Goal: Task Accomplishment & Management: Use online tool/utility

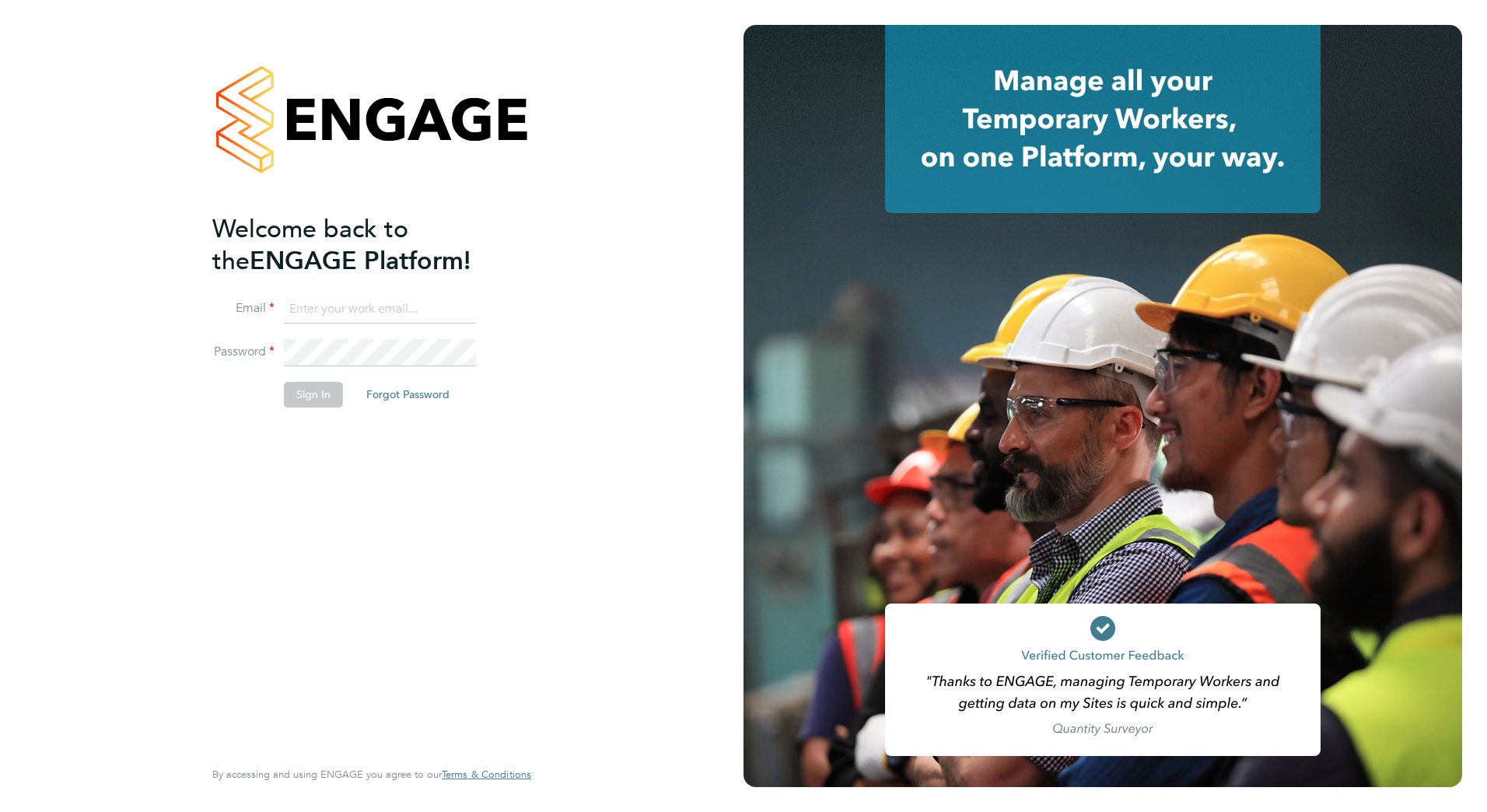
type input "[PERSON_NAME][EMAIL_ADDRESS][PERSON_NAME][DOMAIN_NAME]"
click at [318, 400] on button "Sign In" at bounding box center [313, 394] width 59 height 25
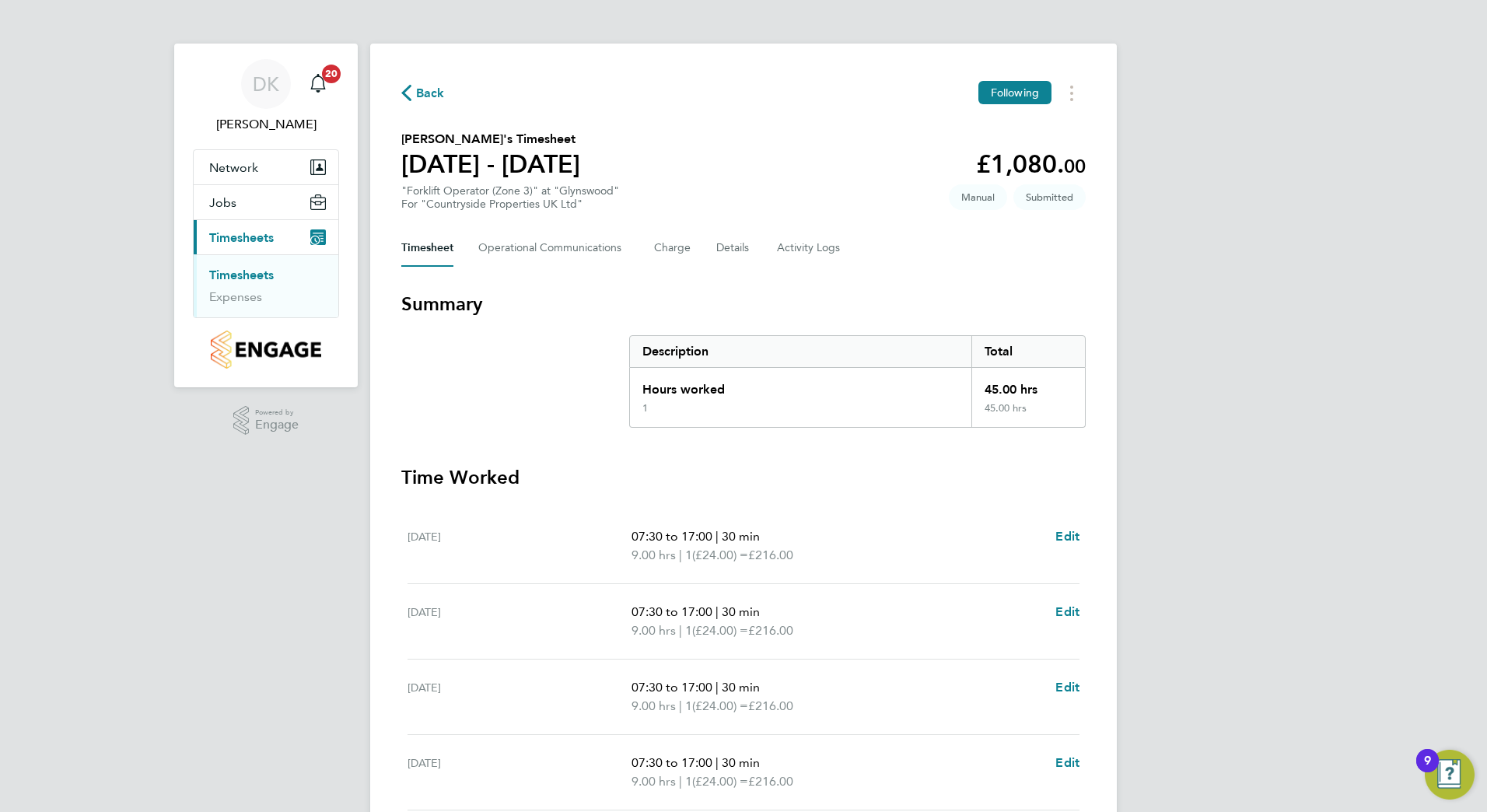
click at [258, 271] on link "Timesheets" at bounding box center [241, 275] width 65 height 15
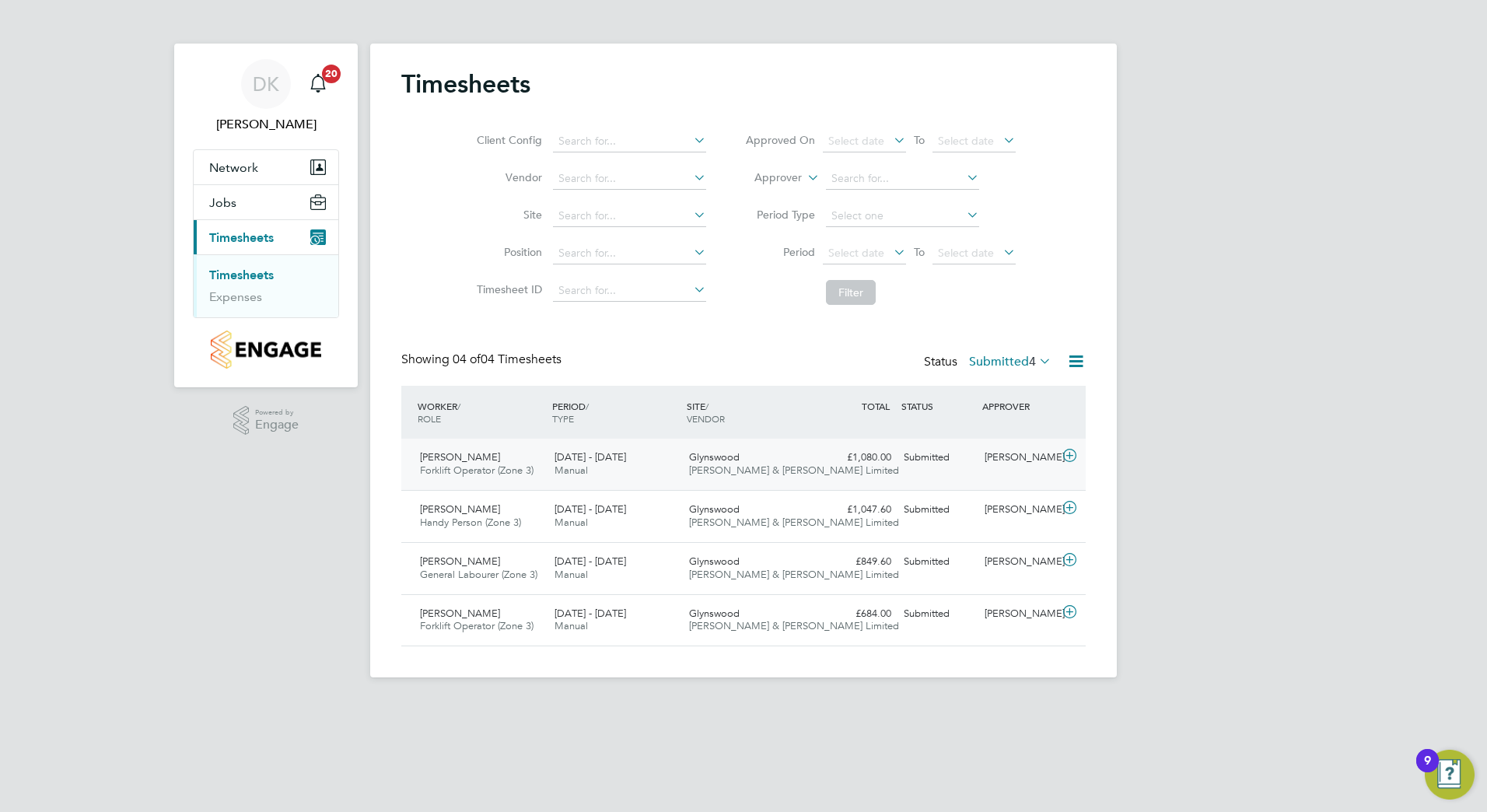
click at [439, 454] on span "Jhan Zab" at bounding box center [460, 457] width 80 height 13
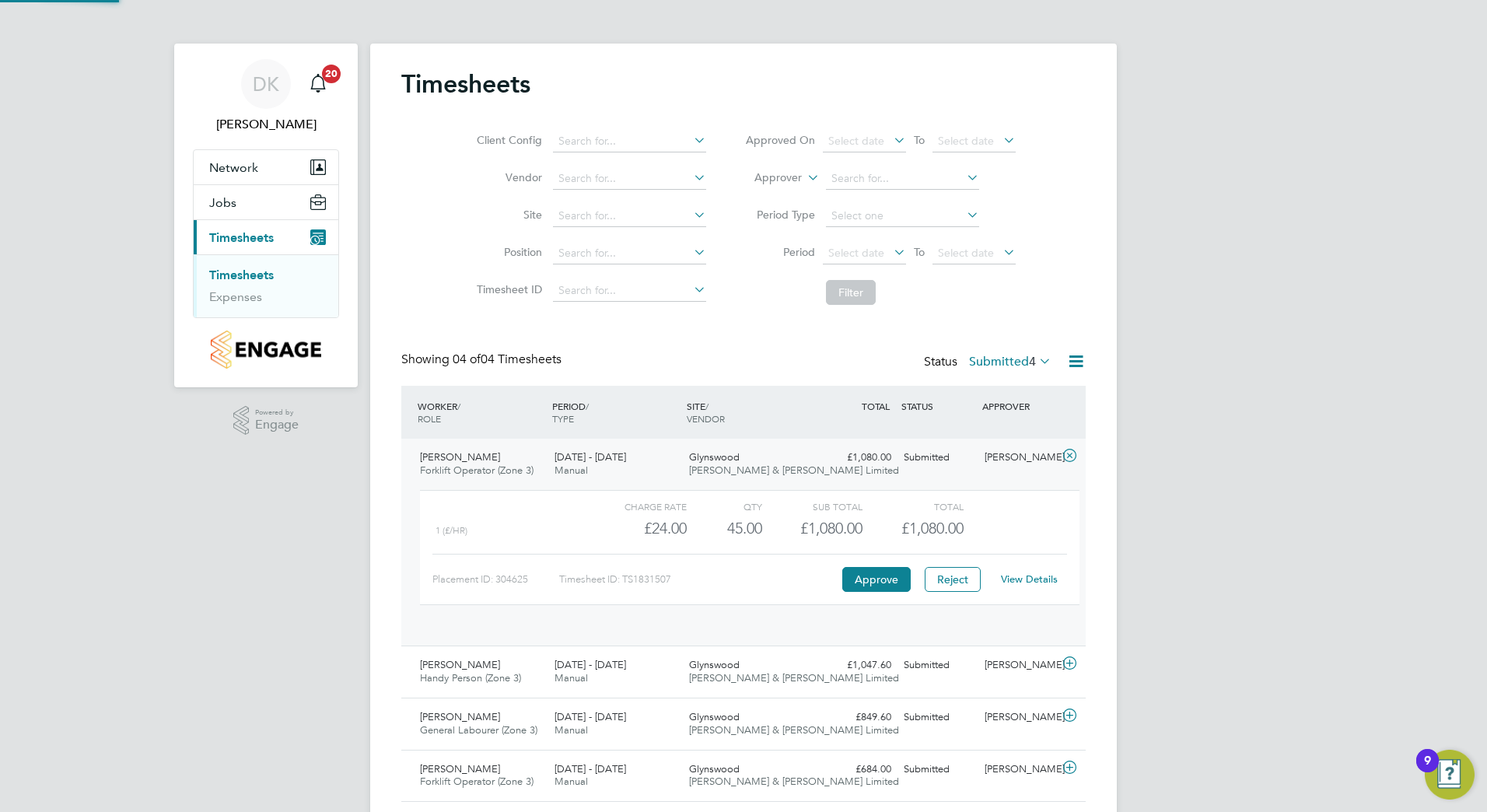
scroll to position [27, 152]
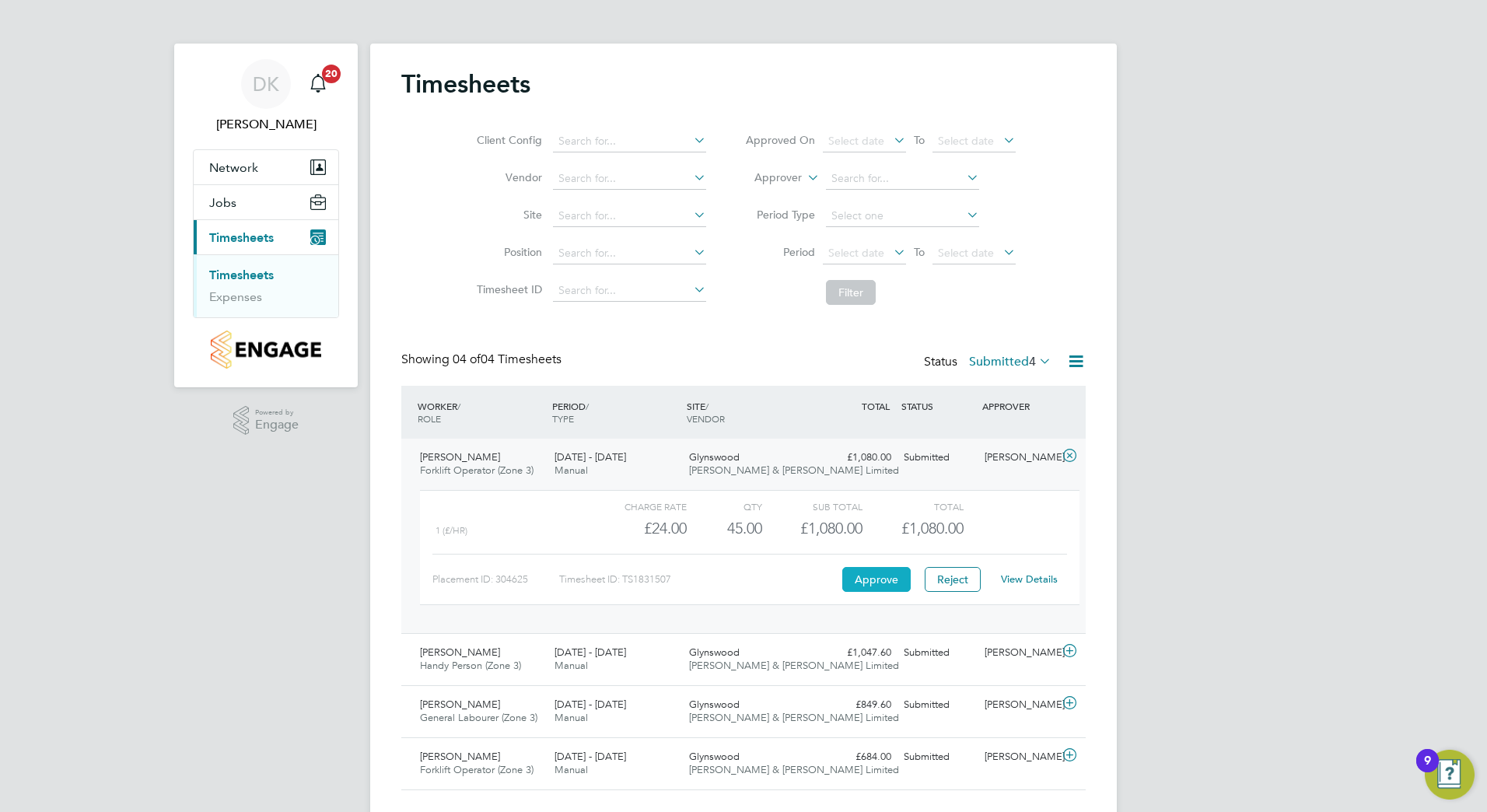
click at [870, 575] on button "Approve" at bounding box center [876, 579] width 68 height 25
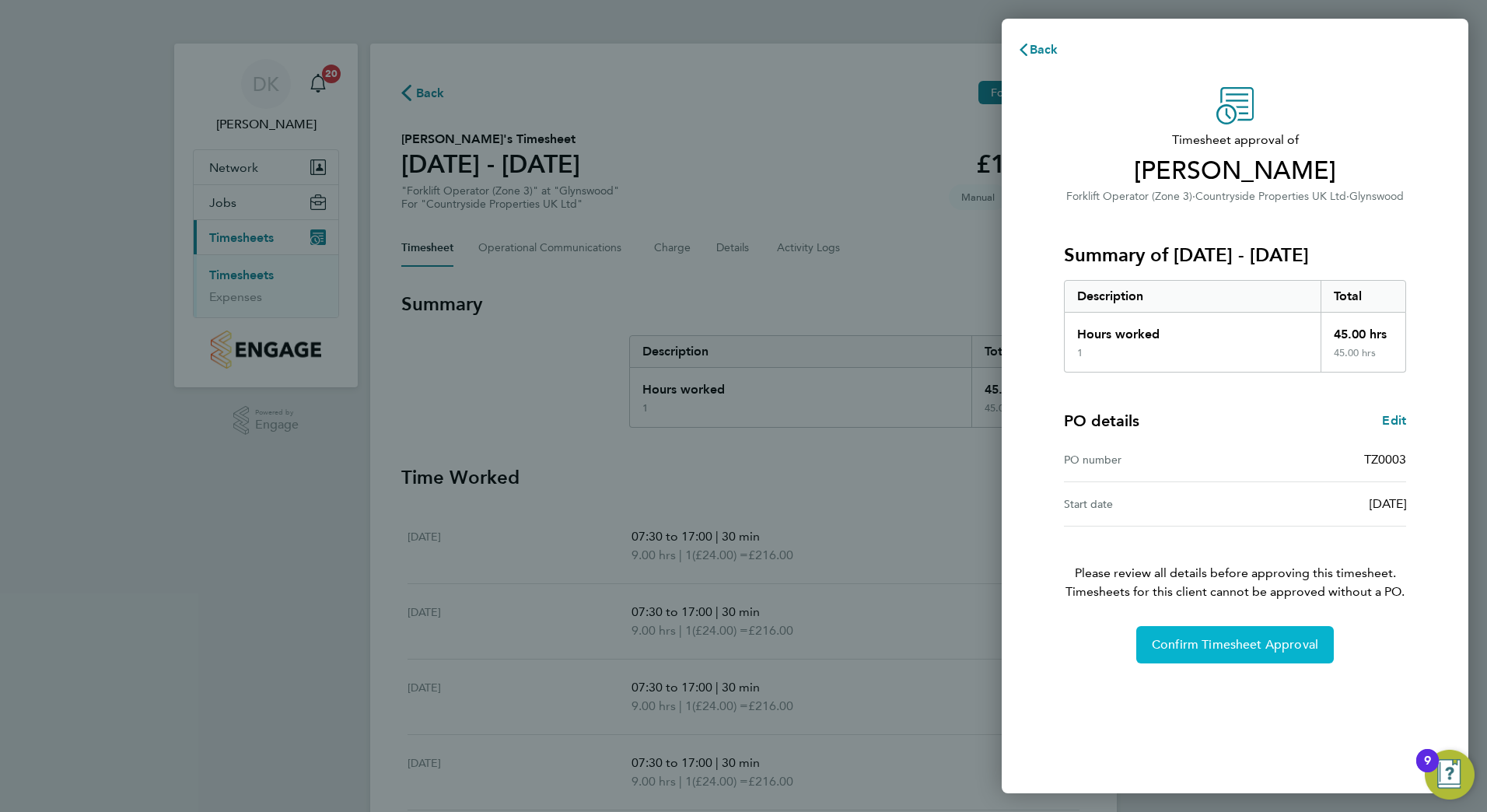
click at [1235, 651] on span "Confirm Timesheet Approval" at bounding box center [1235, 644] width 167 height 16
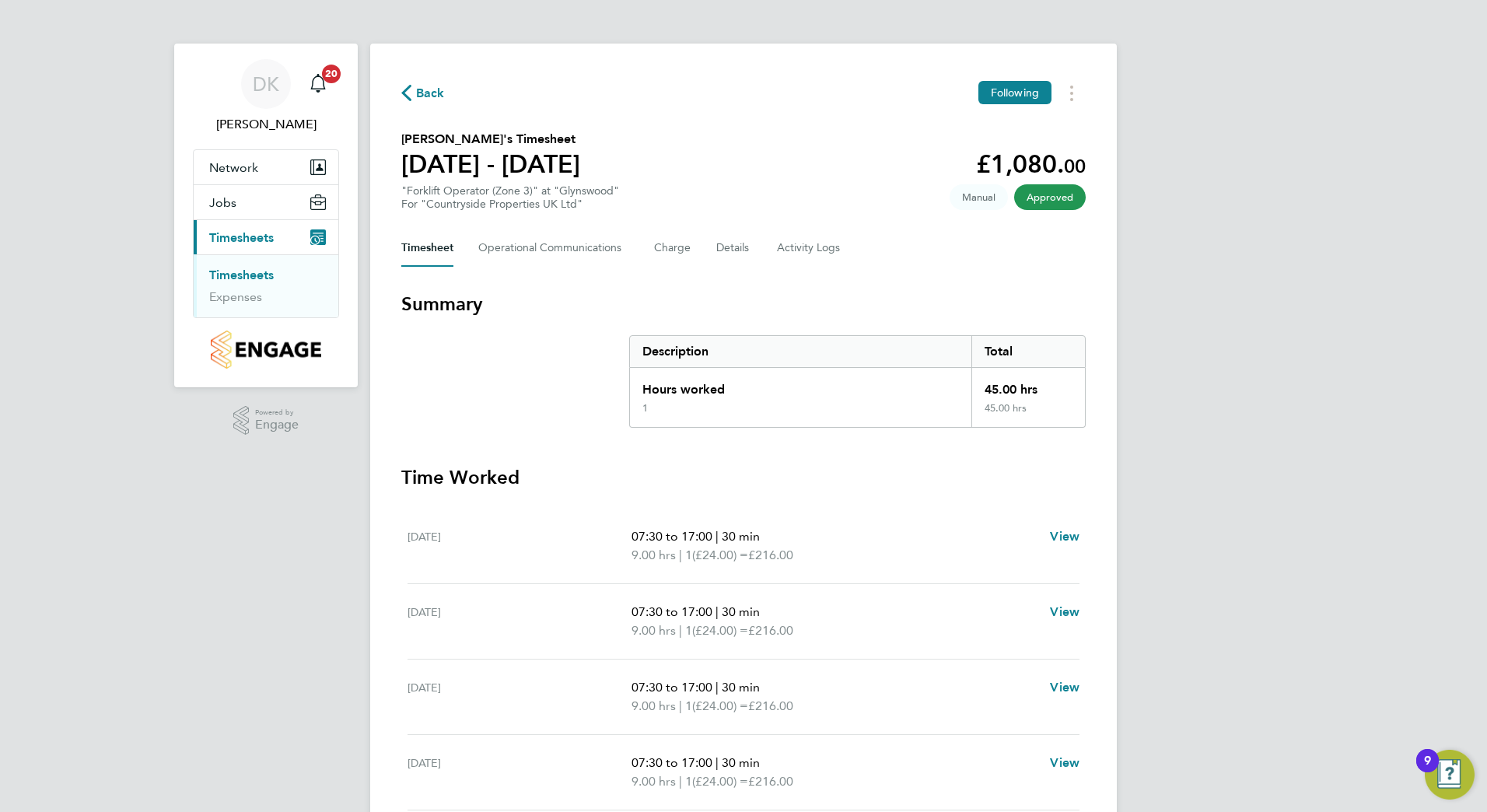
click at [249, 275] on link "Timesheets" at bounding box center [241, 275] width 65 height 15
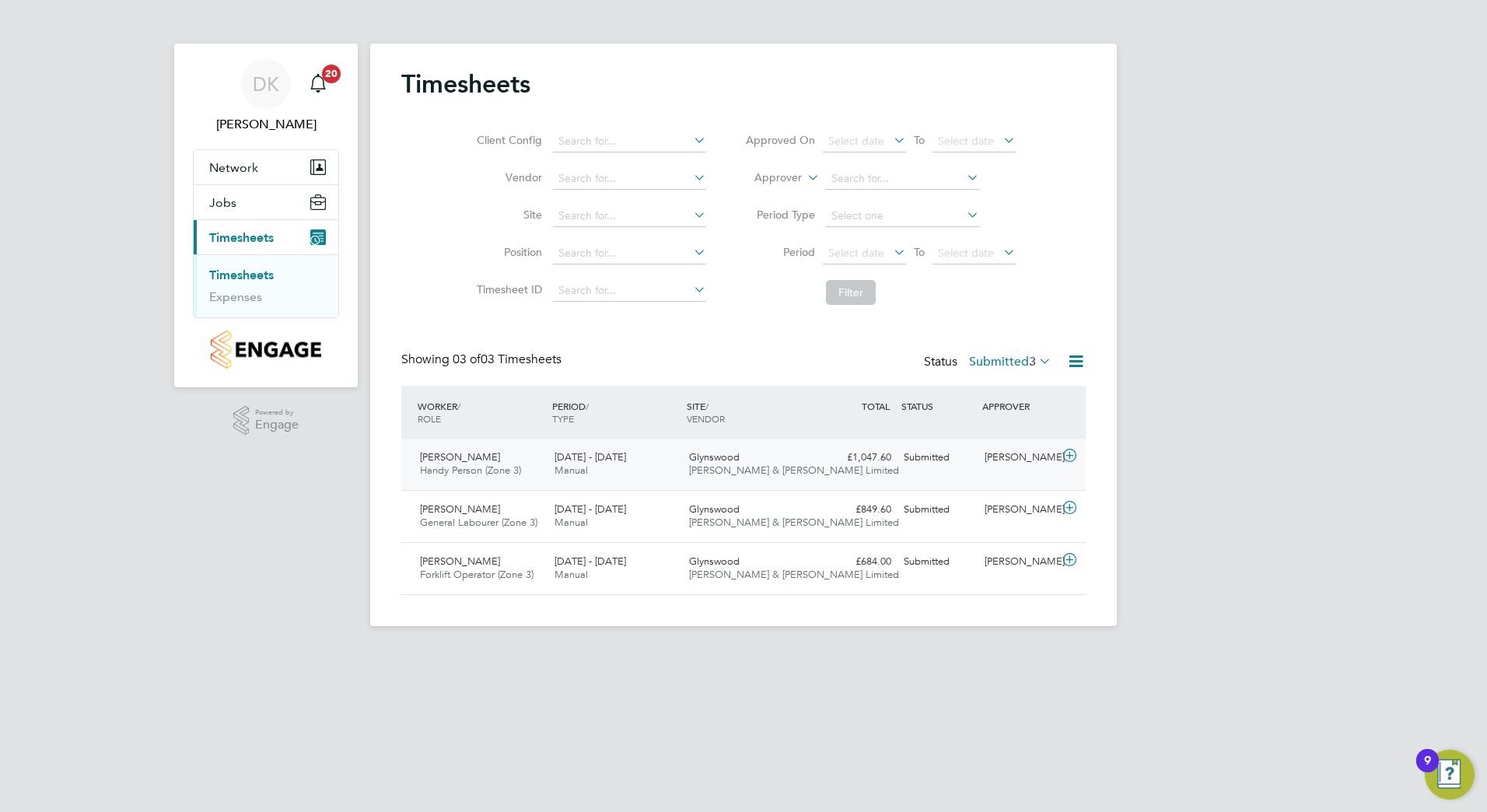
click at [458, 457] on span "[PERSON_NAME]" at bounding box center [460, 457] width 80 height 13
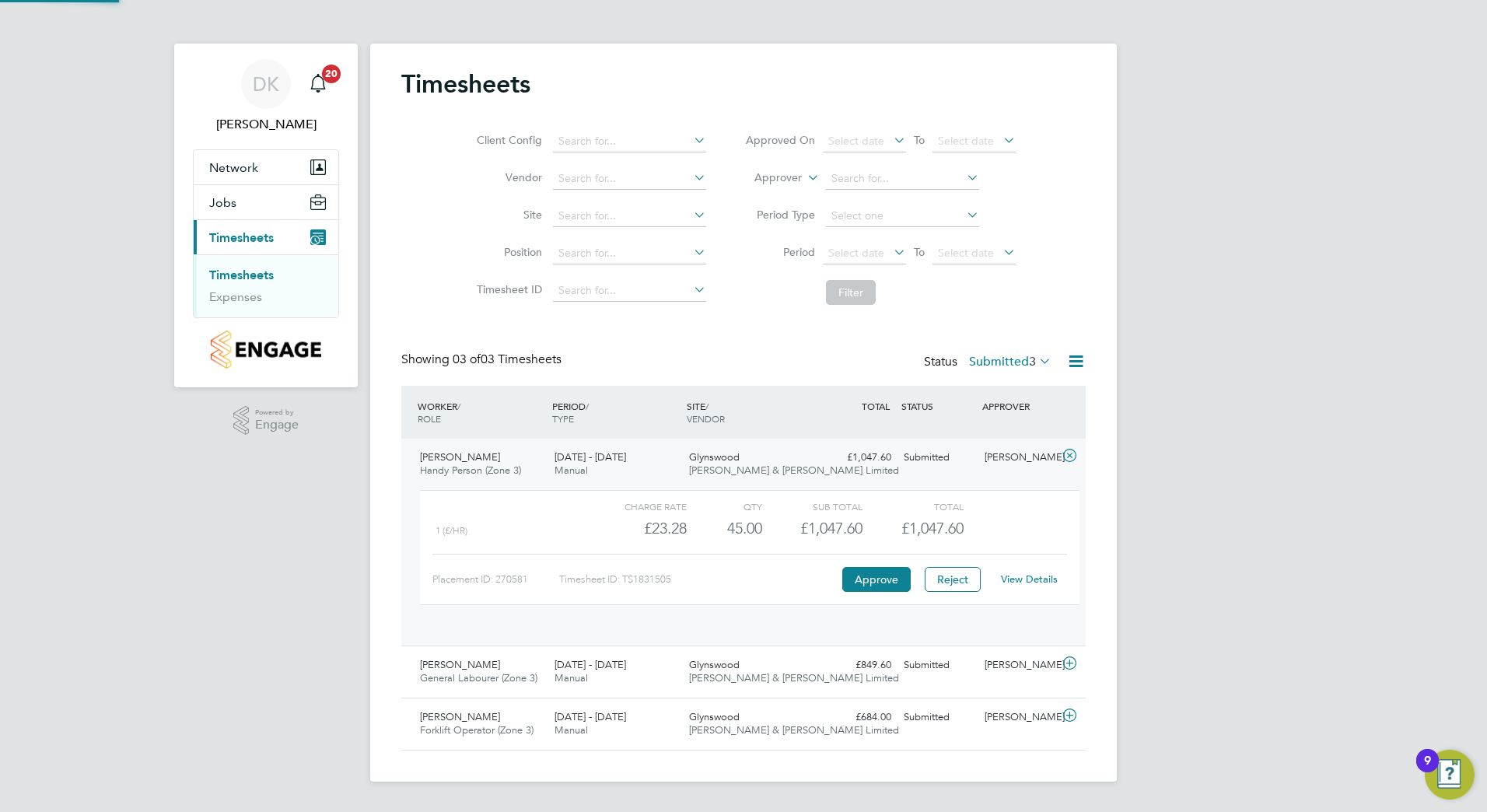
scroll to position [27, 152]
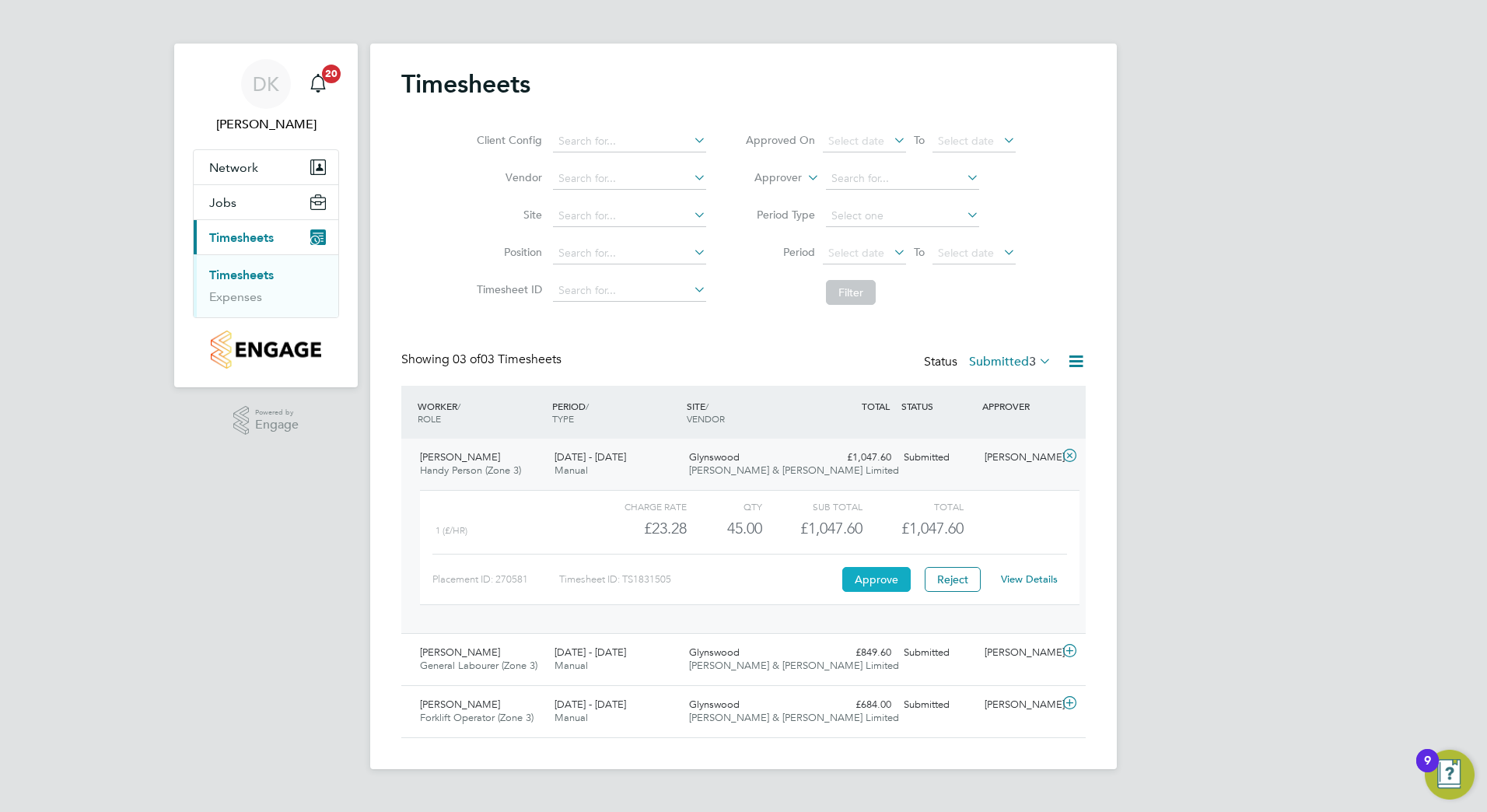
click at [880, 574] on button "Approve" at bounding box center [876, 579] width 68 height 25
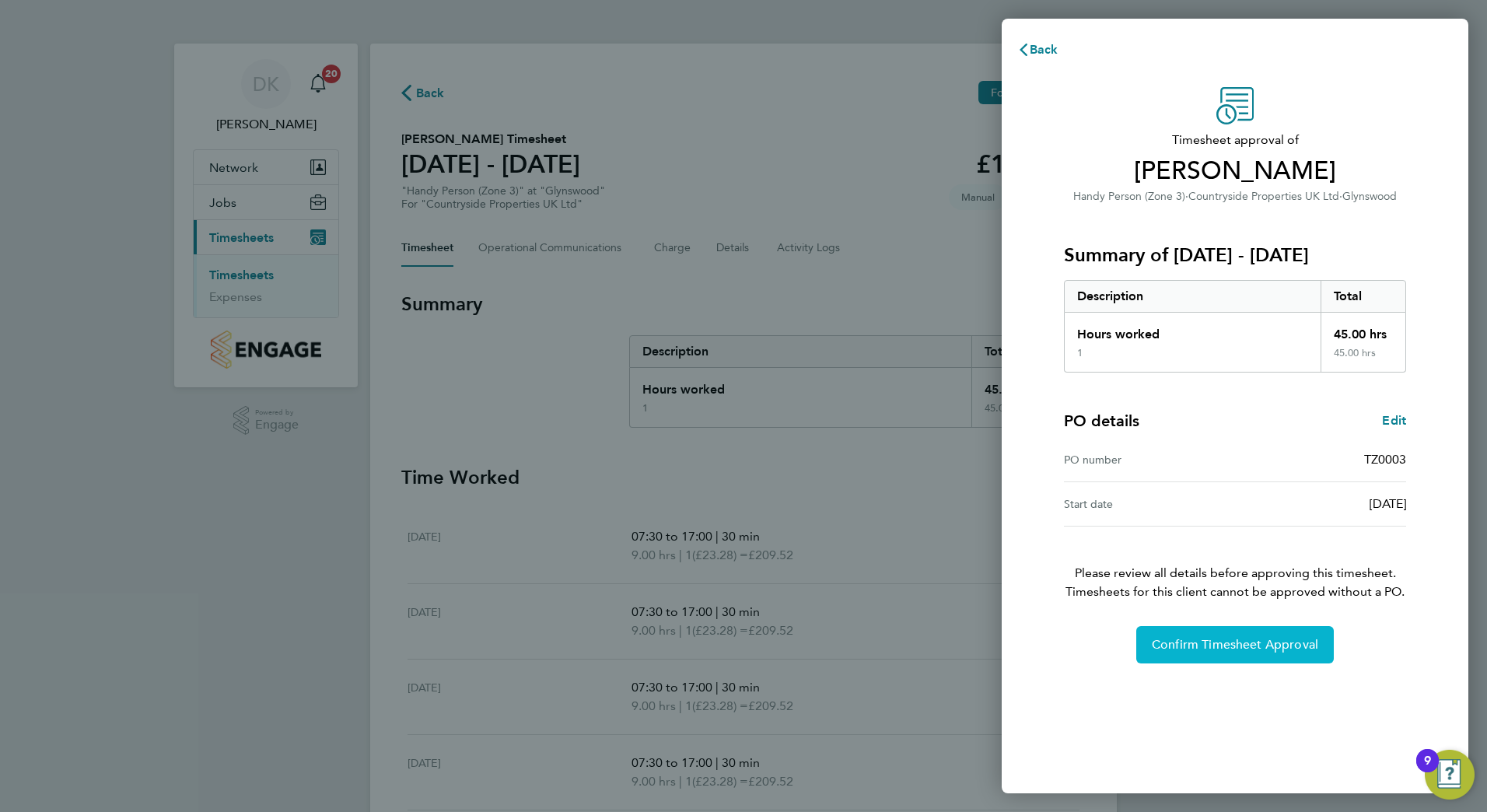
click at [1200, 635] on button "Confirm Timesheet Approval" at bounding box center [1234, 644] width 198 height 37
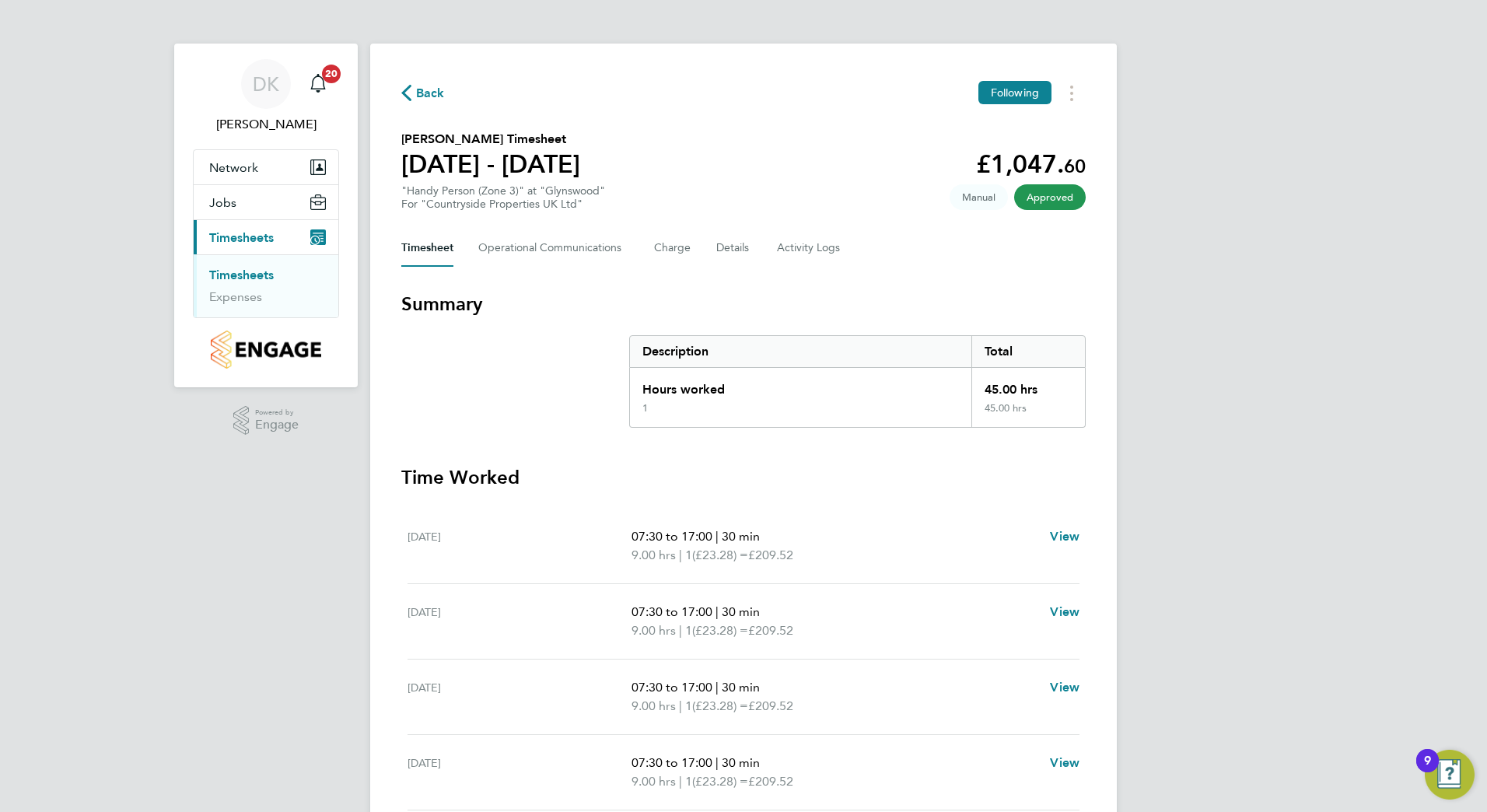
click at [244, 271] on link "Timesheets" at bounding box center [241, 275] width 65 height 15
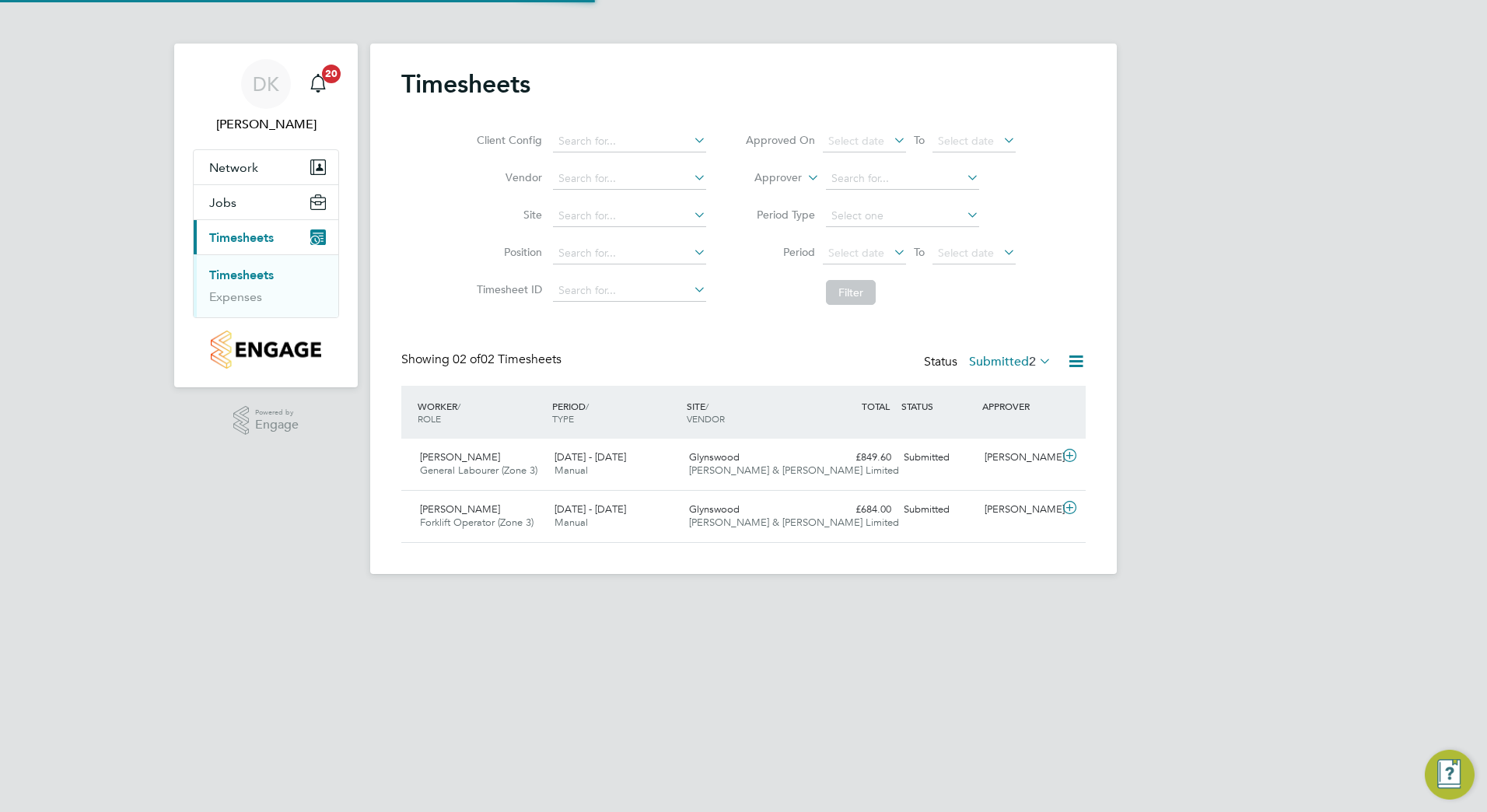
scroll to position [40, 136]
click at [474, 453] on span "[PERSON_NAME]" at bounding box center [460, 457] width 80 height 13
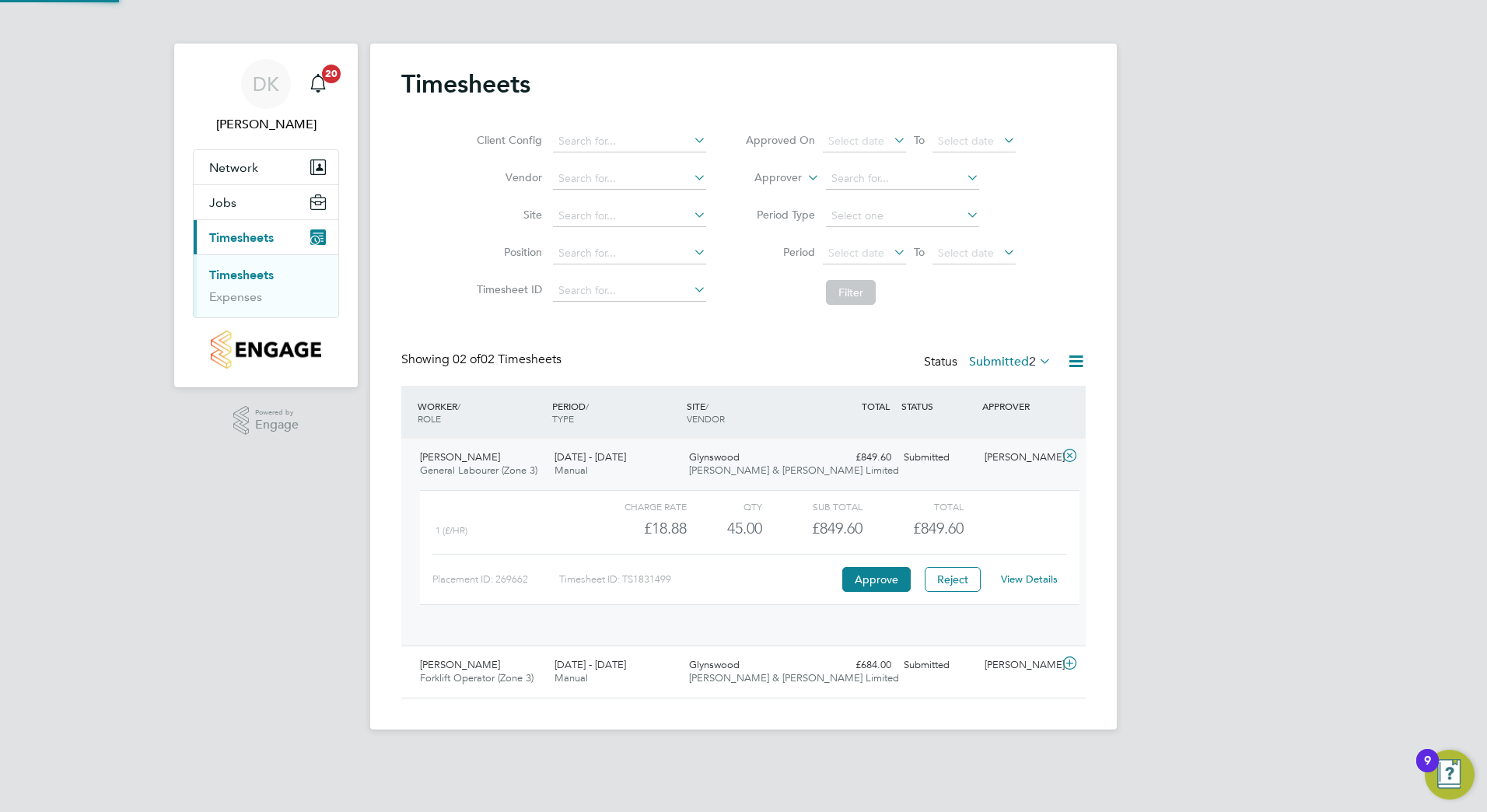
scroll to position [27, 152]
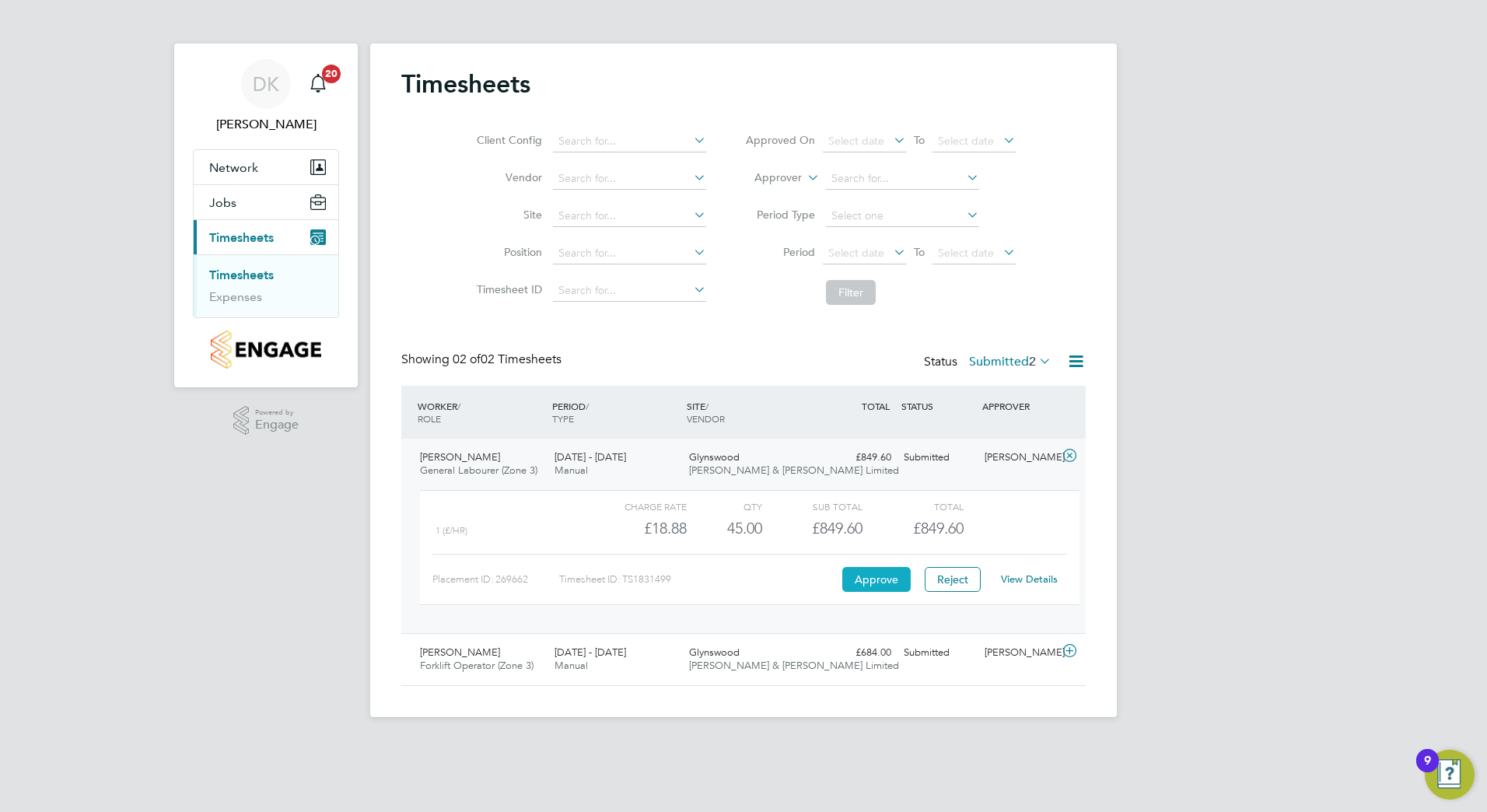
click at [877, 581] on button "Approve" at bounding box center [876, 579] width 68 height 25
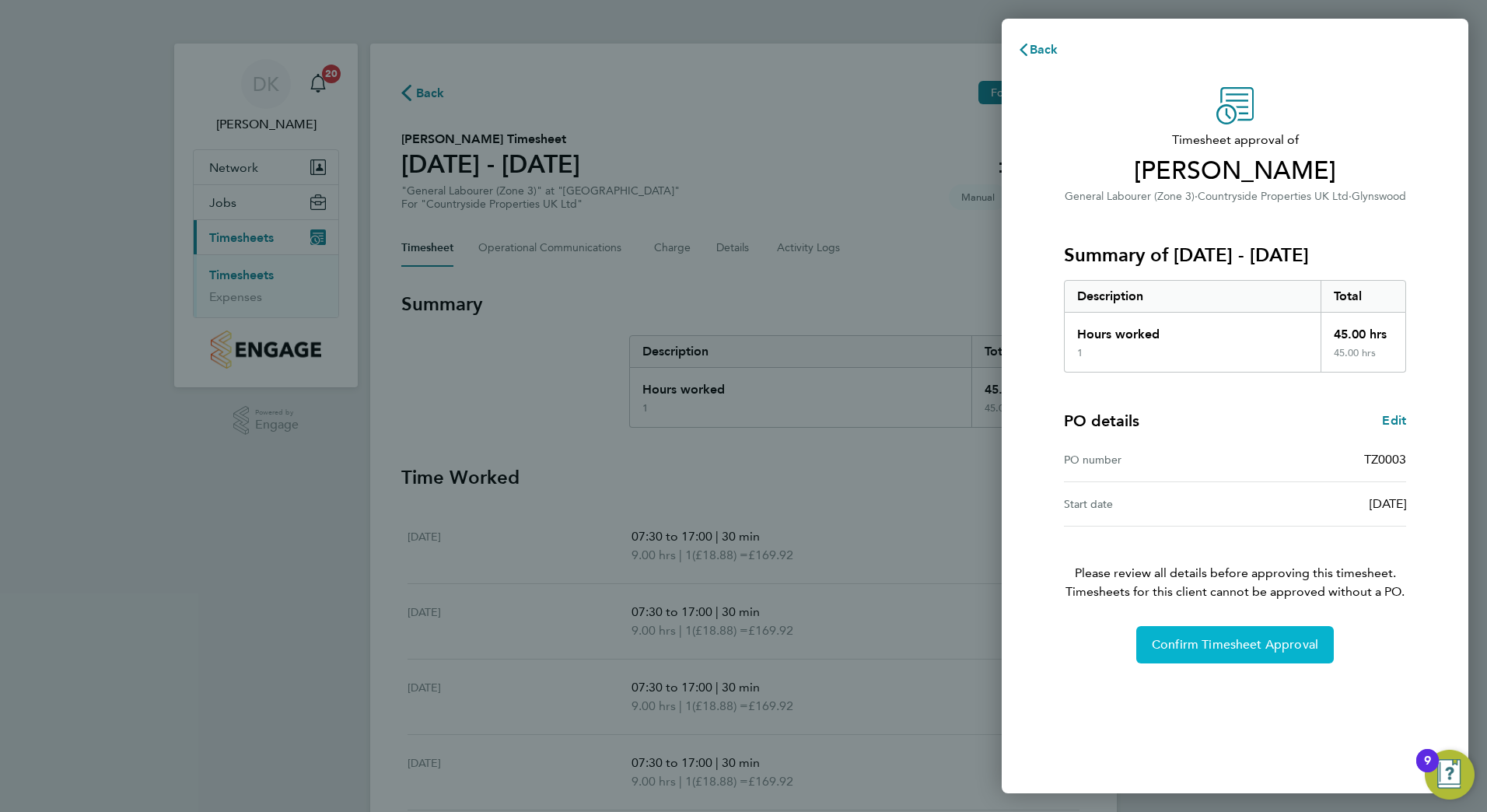
click at [1185, 632] on button "Confirm Timesheet Approval" at bounding box center [1234, 644] width 198 height 37
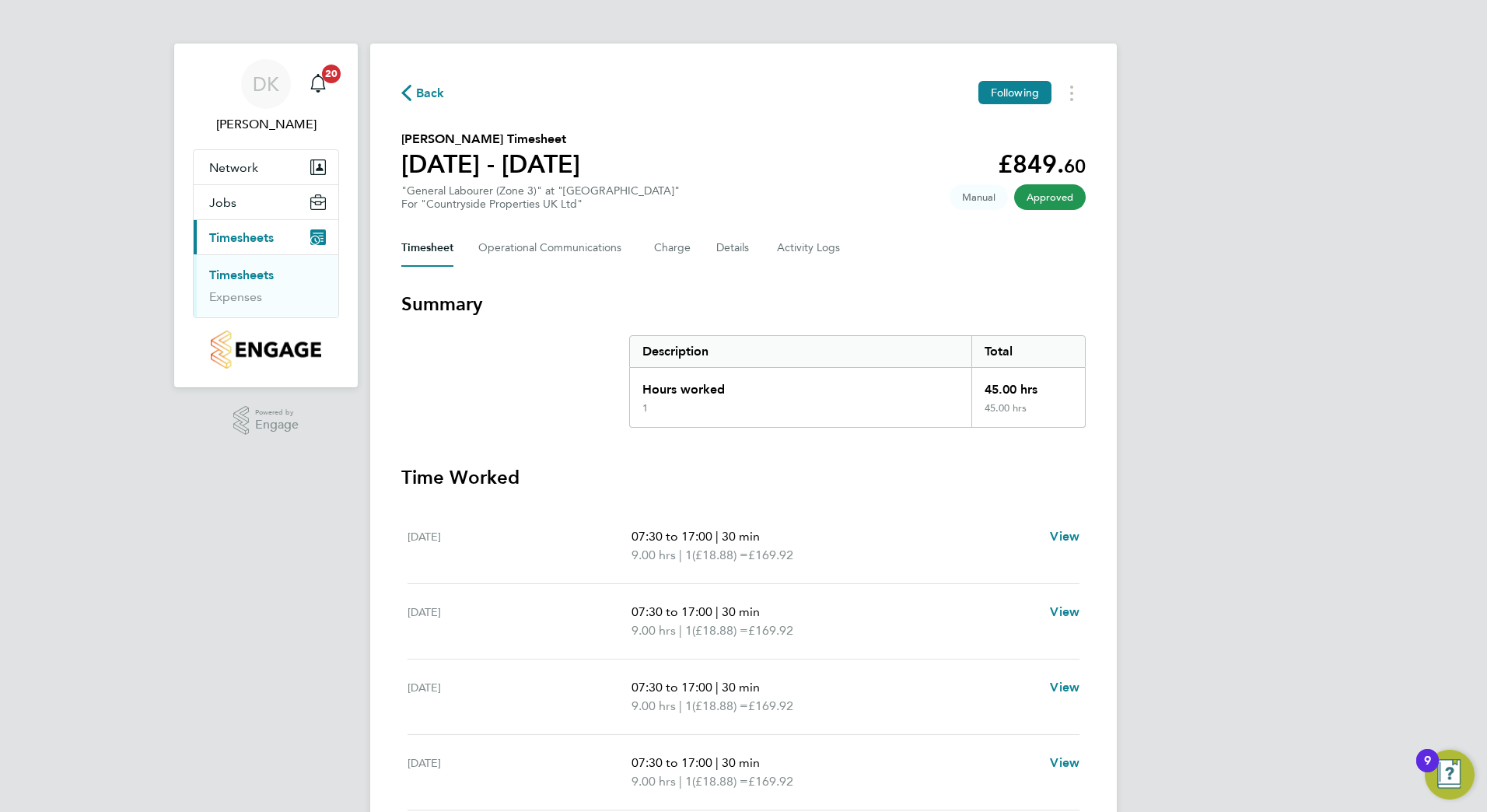
click at [254, 275] on link "Timesheets" at bounding box center [241, 275] width 65 height 15
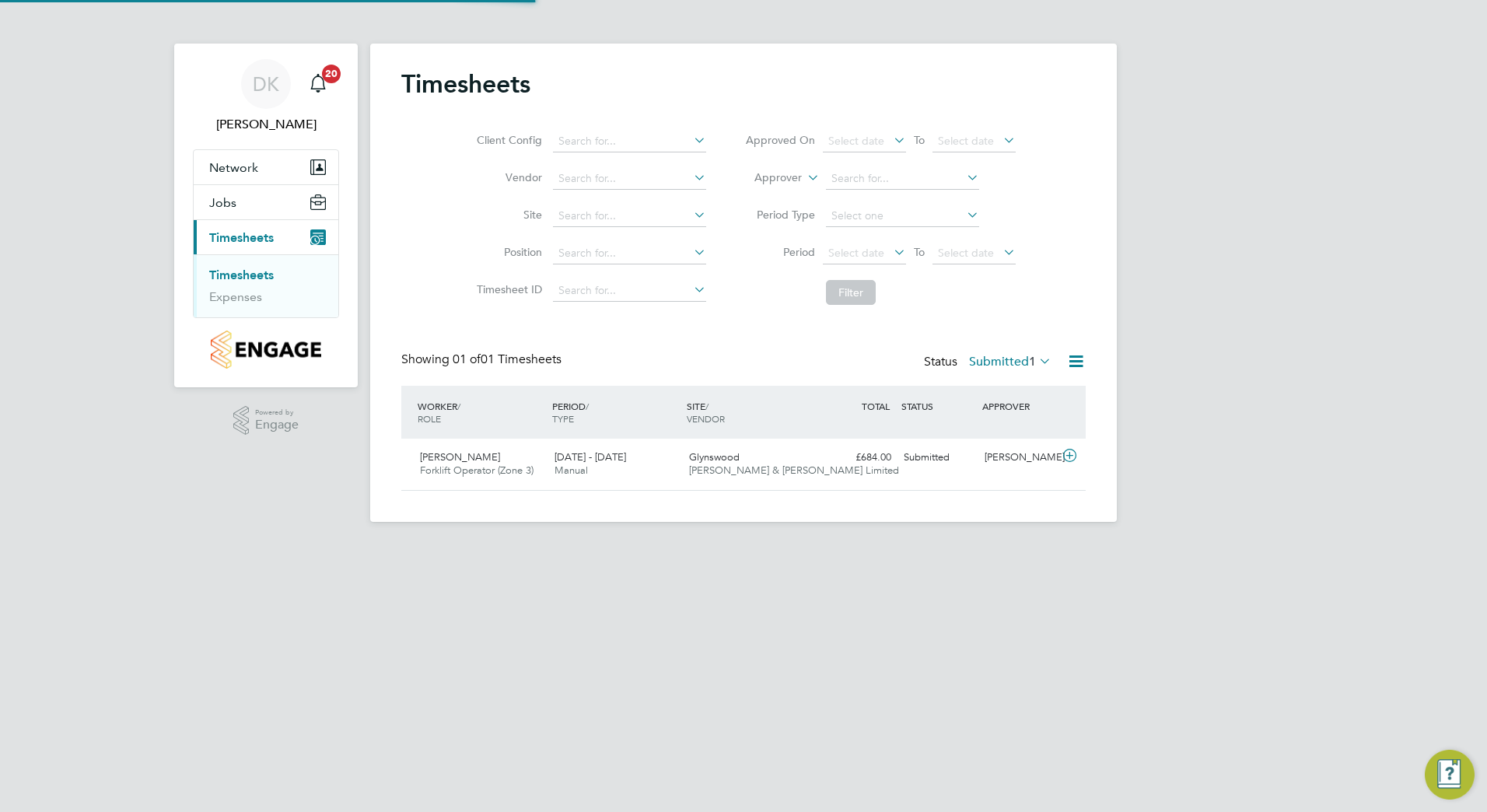
scroll to position [40, 136]
click at [442, 449] on div "Jhan Zab Forklift Operator (Zone 3) [DATE] - [DATE]" at bounding box center [481, 465] width 135 height 39
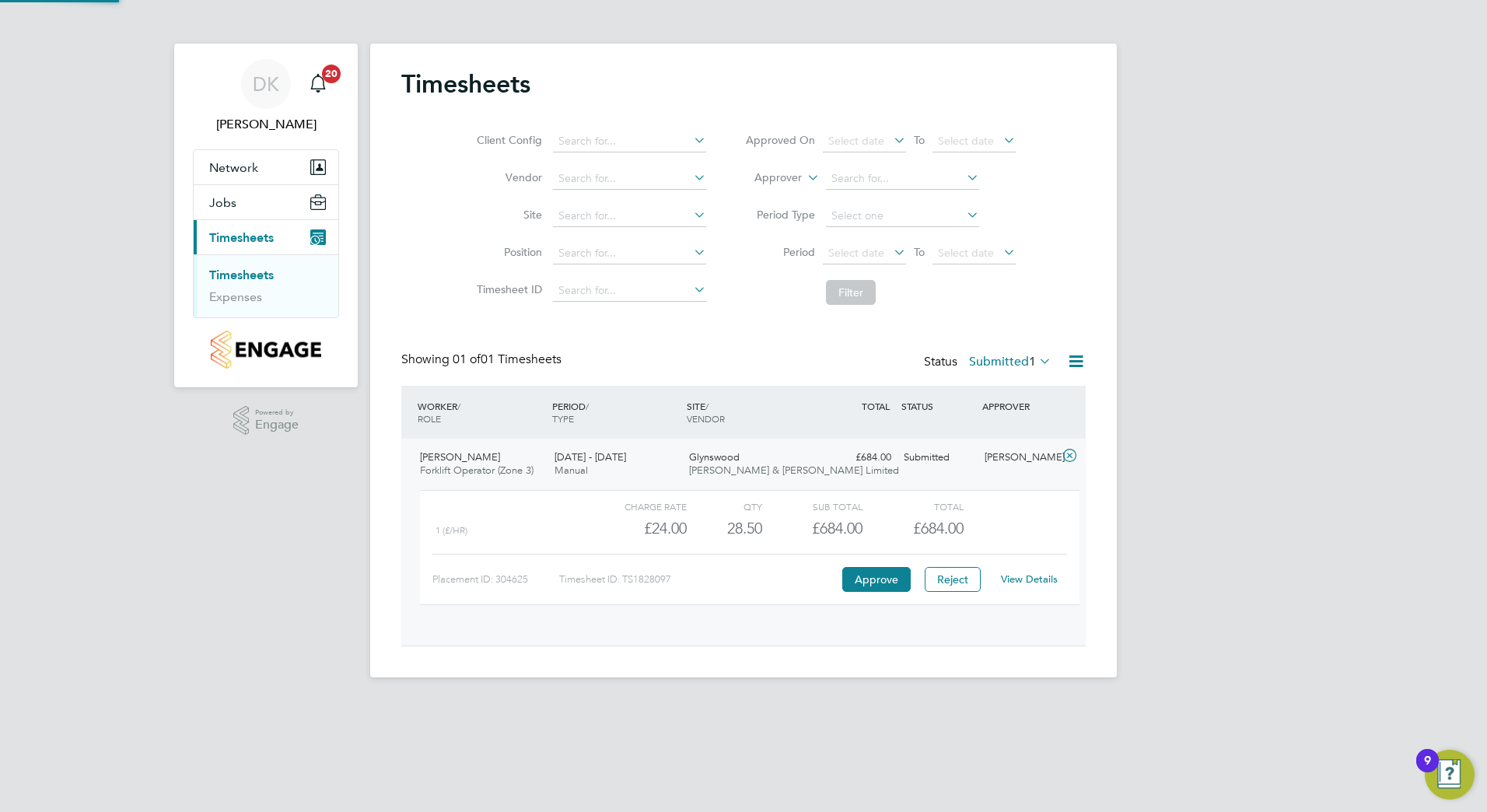
scroll to position [27, 152]
click at [873, 577] on button "Approve" at bounding box center [876, 579] width 68 height 25
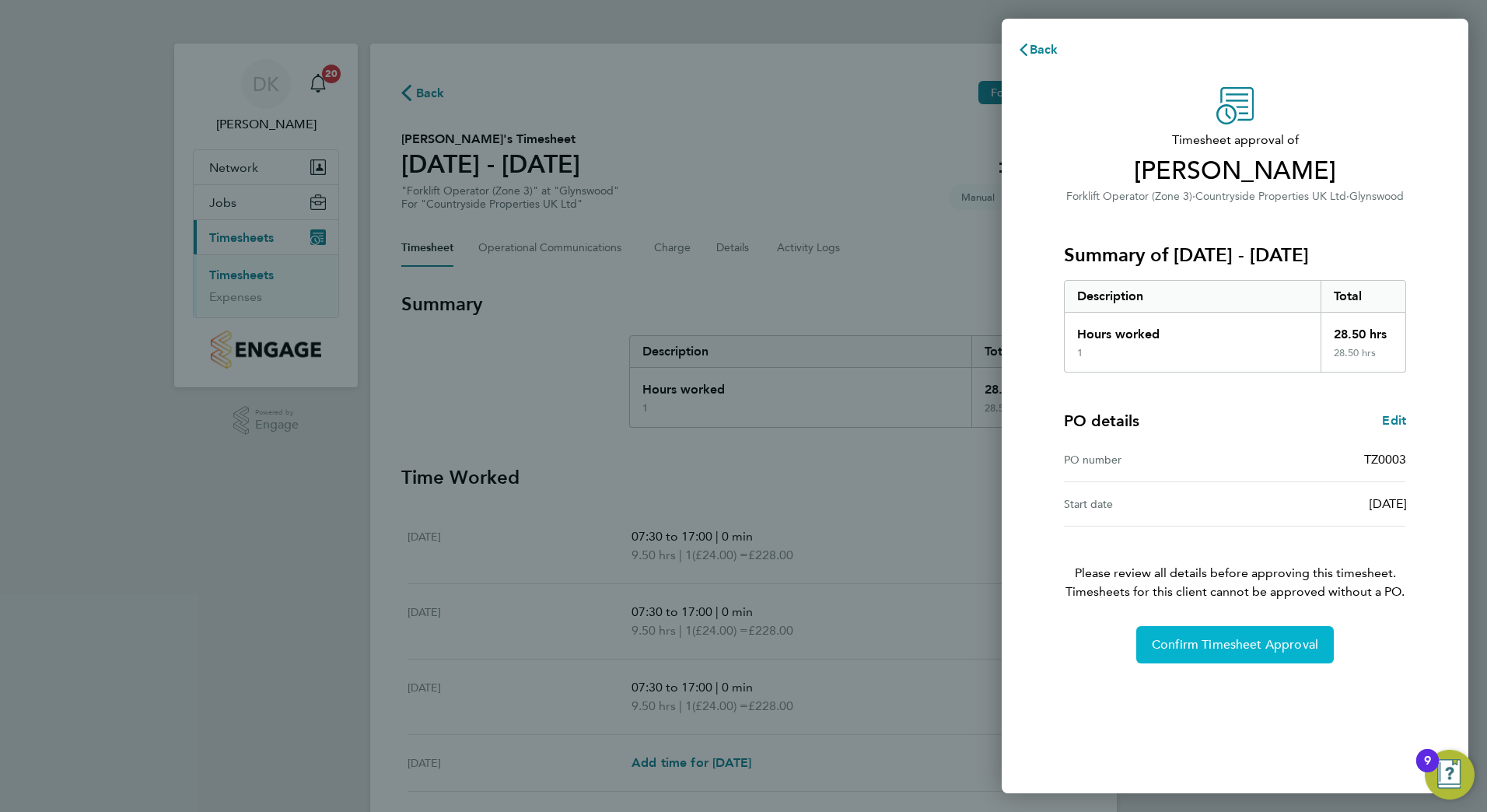
click at [1192, 637] on span "Confirm Timesheet Approval" at bounding box center [1235, 644] width 167 height 16
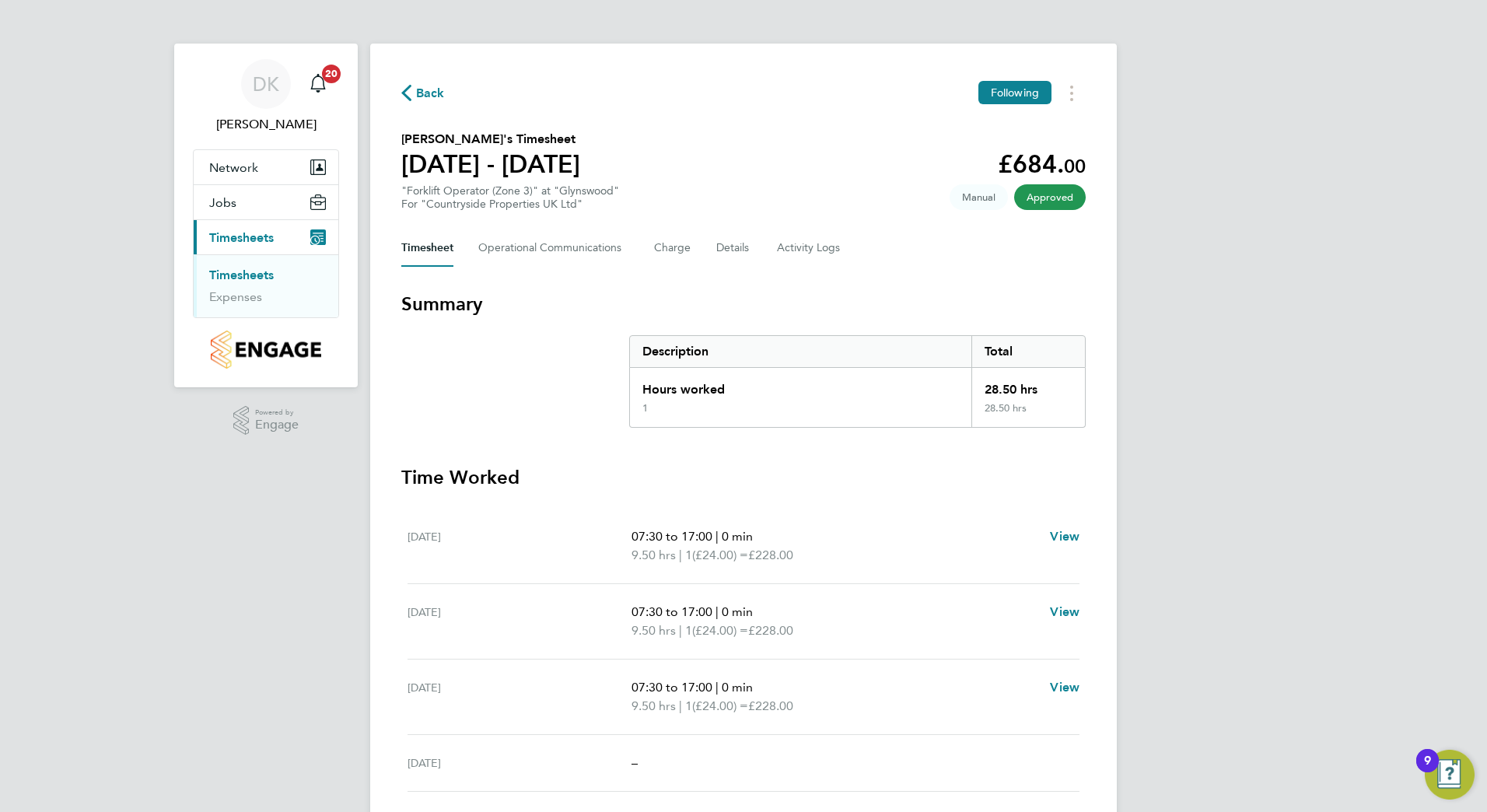
click at [243, 277] on link "Timesheets" at bounding box center [241, 275] width 65 height 15
